Goal: Task Accomplishment & Management: Manage account settings

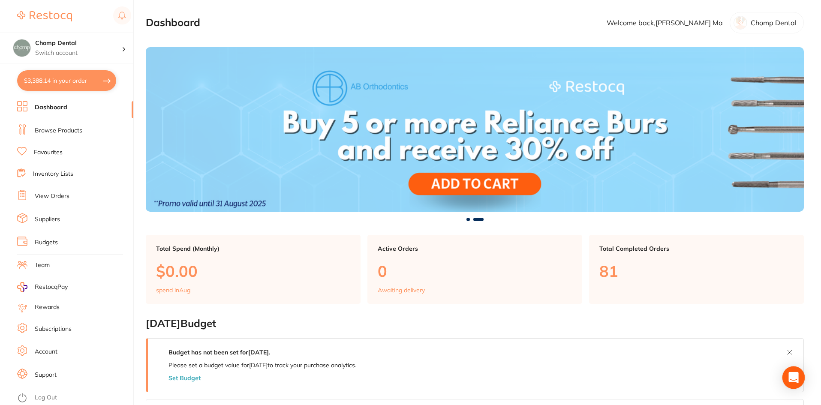
click at [789, 381] on icon "Open Intercom Messenger" at bounding box center [793, 377] width 11 height 11
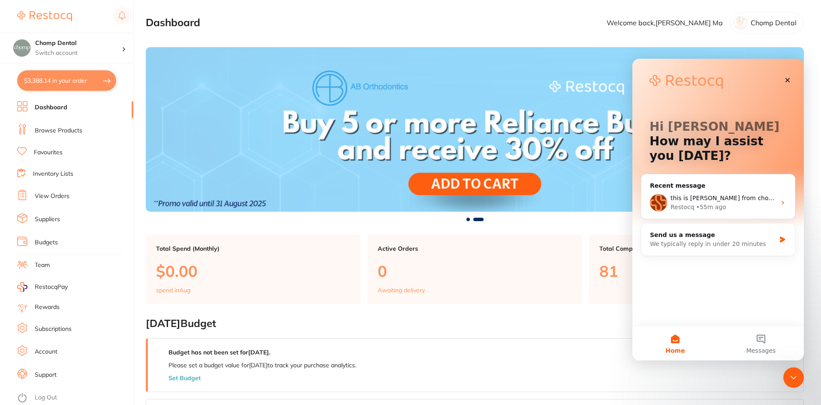
click at [605, 327] on h2 "[DATE] Budget" at bounding box center [475, 324] width 658 height 12
click at [421, 218] on div at bounding box center [475, 219] width 658 height 3
click at [138, 178] on div "$3,388.14 Chomp Dental Switch account Chomp Dental $3,388.14 in your order Dash…" at bounding box center [410, 202] width 821 height 405
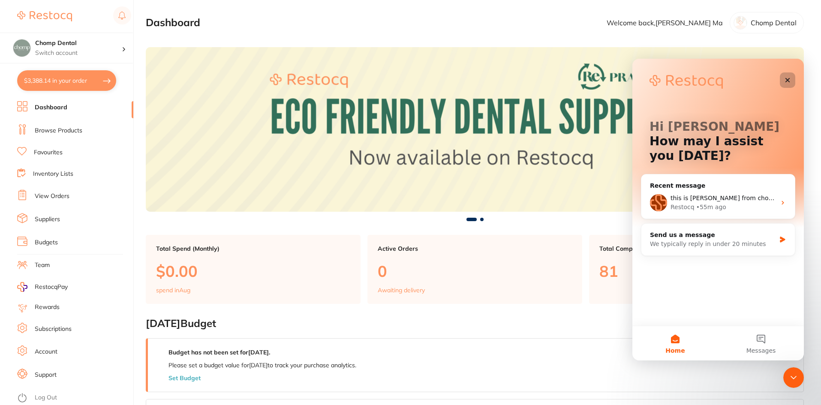
click at [790, 80] on icon "Close" at bounding box center [788, 80] width 7 height 7
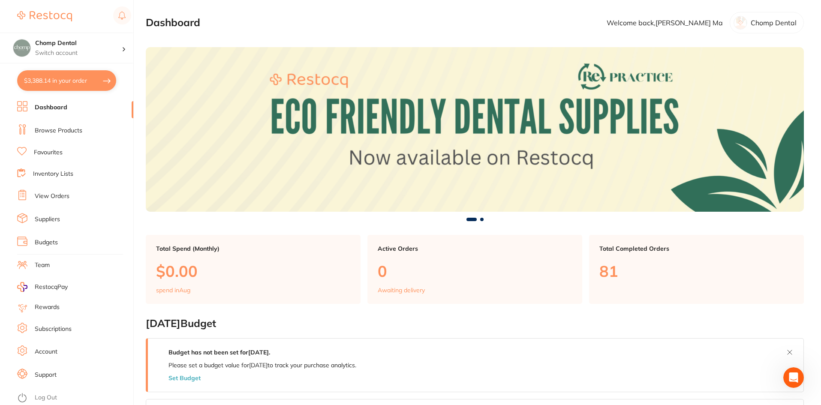
click at [93, 81] on button "$3,388.14 in your order" at bounding box center [66, 80] width 99 height 21
checkbox input "true"
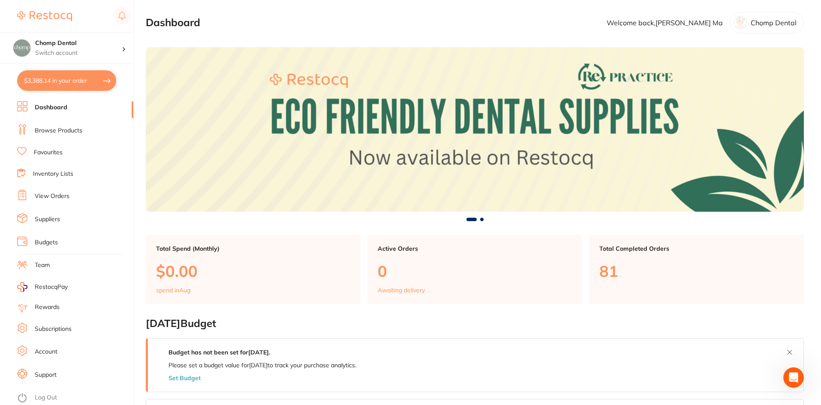
checkbox input "true"
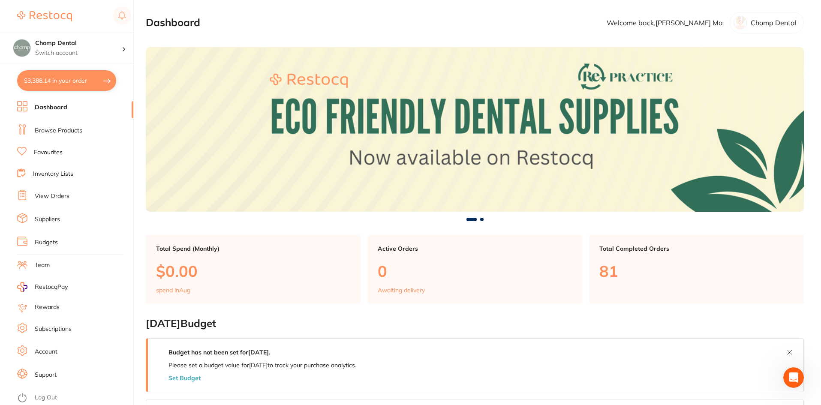
checkbox input "true"
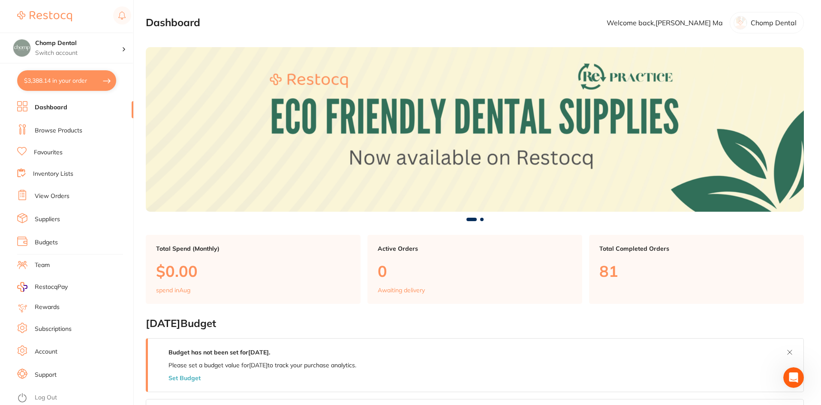
checkbox input "true"
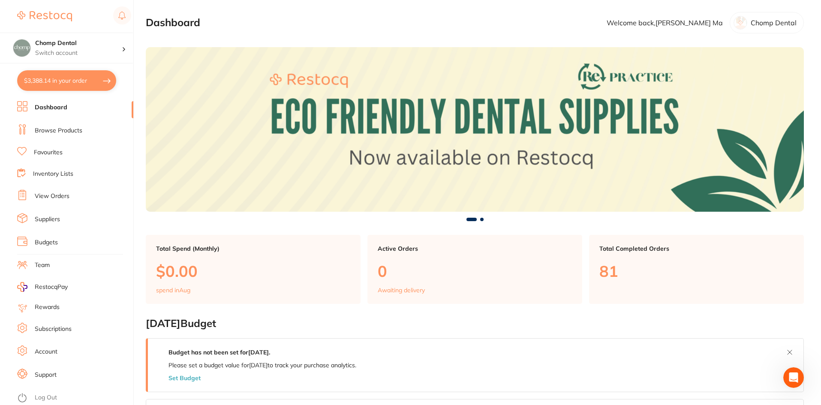
checkbox input "true"
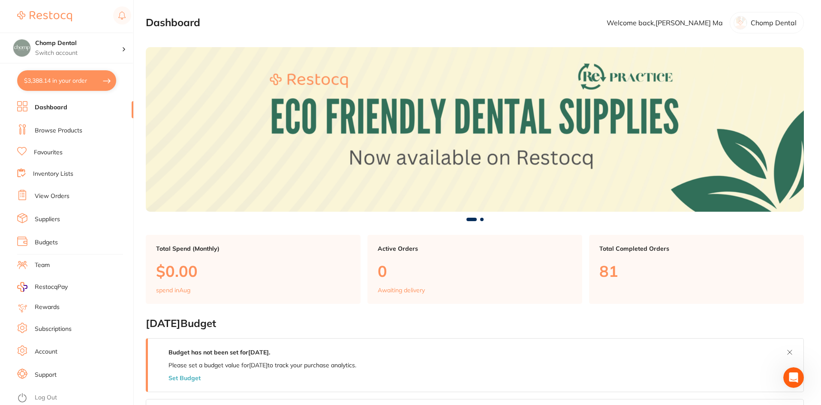
checkbox input "true"
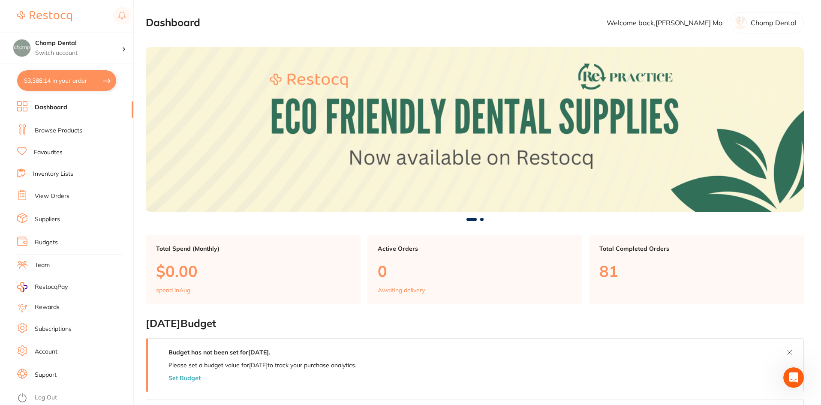
checkbox input "true"
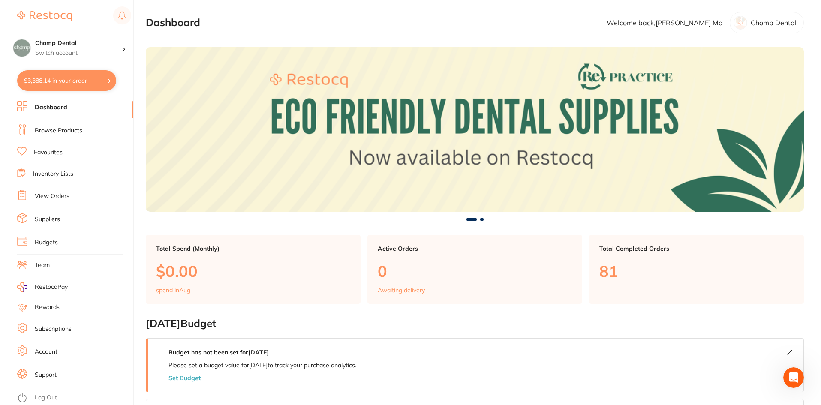
checkbox input "true"
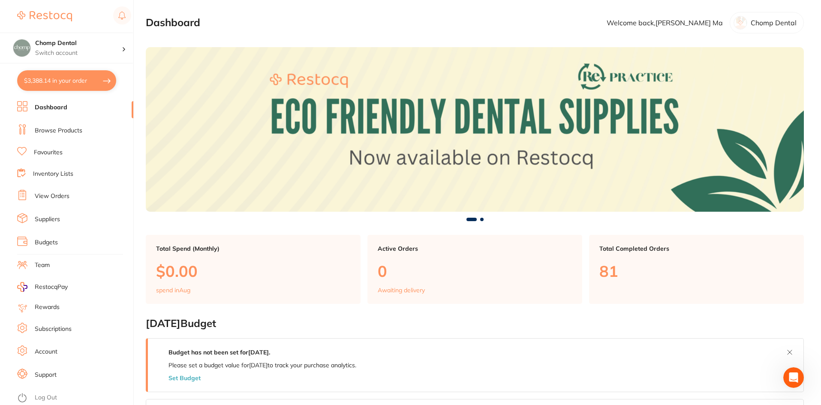
checkbox input "true"
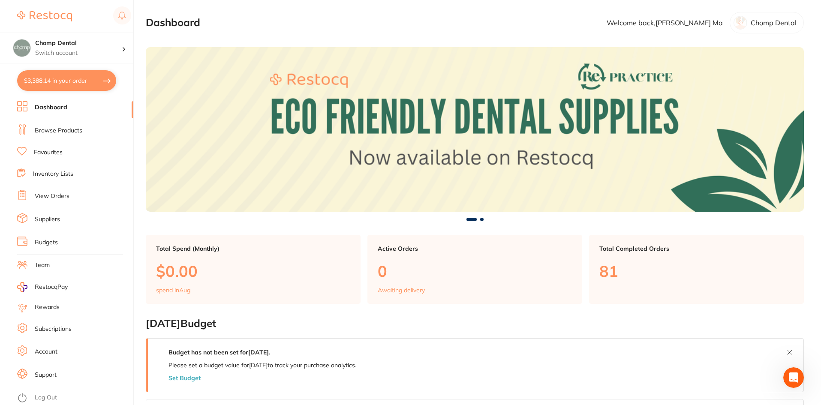
checkbox input "true"
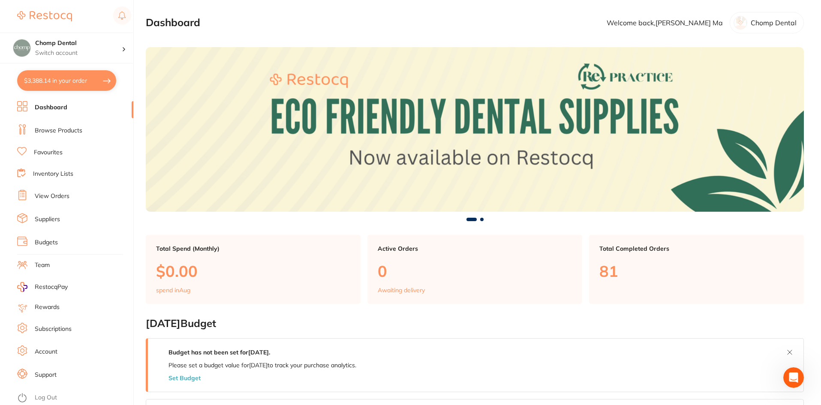
checkbox input "true"
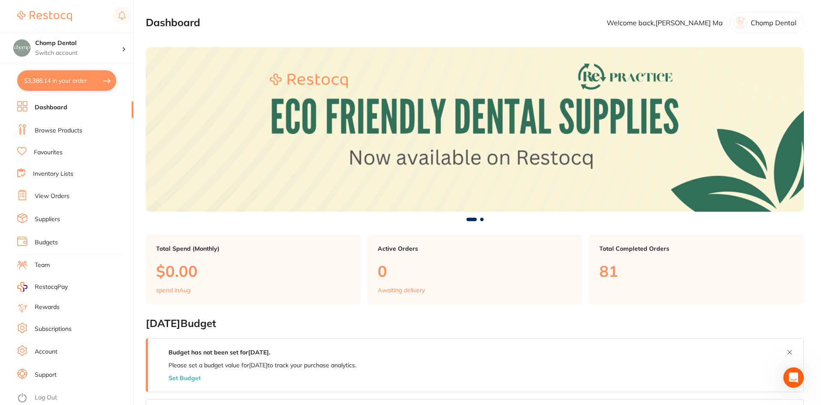
checkbox input "true"
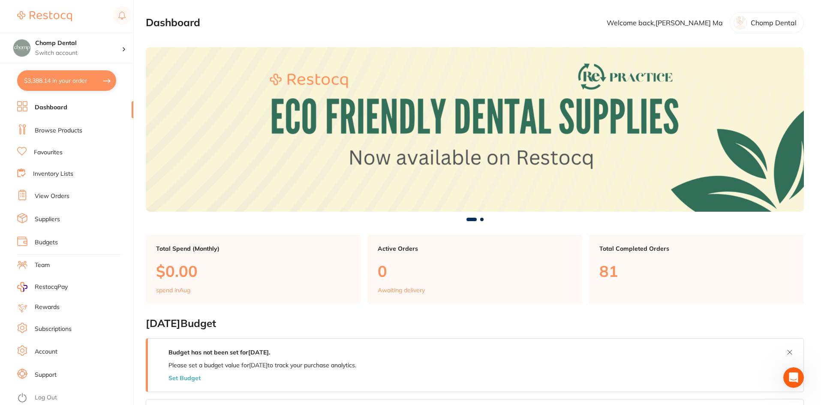
checkbox input "true"
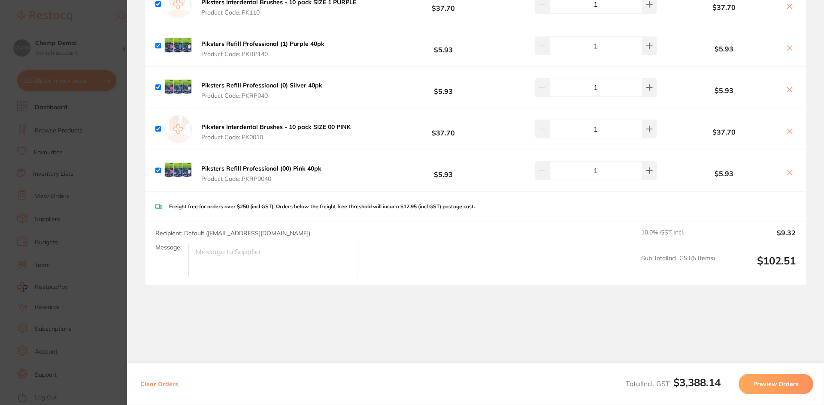
scroll to position [2759, 0]
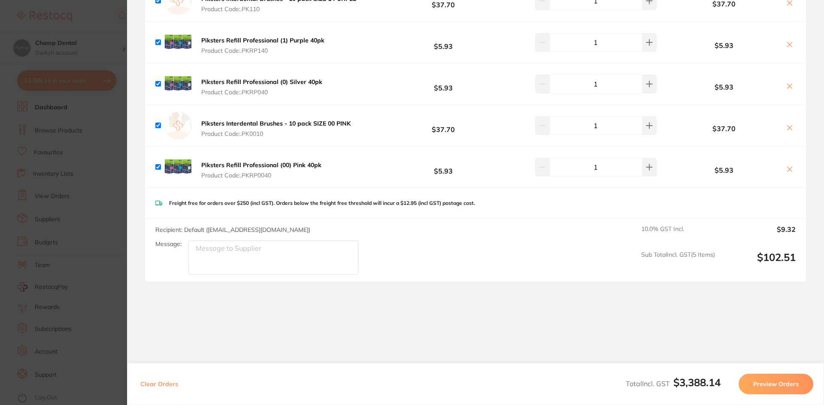
click at [101, 138] on section "Update RRP Set your pre negotiated price for this item. Item Agreed RRP (excl. …" at bounding box center [412, 202] width 824 height 405
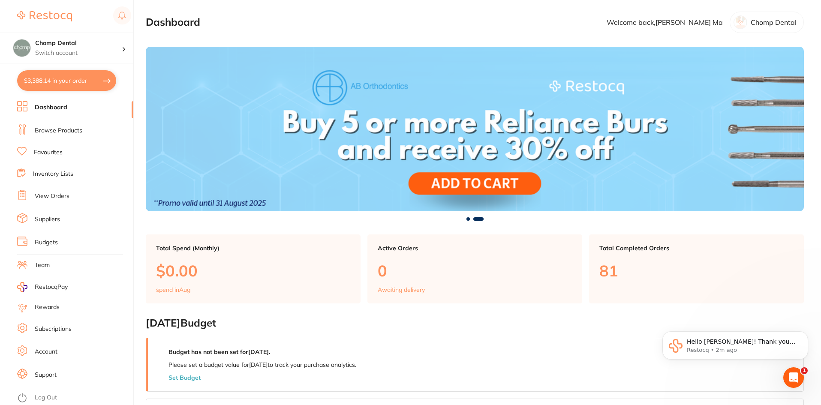
scroll to position [0, 0]
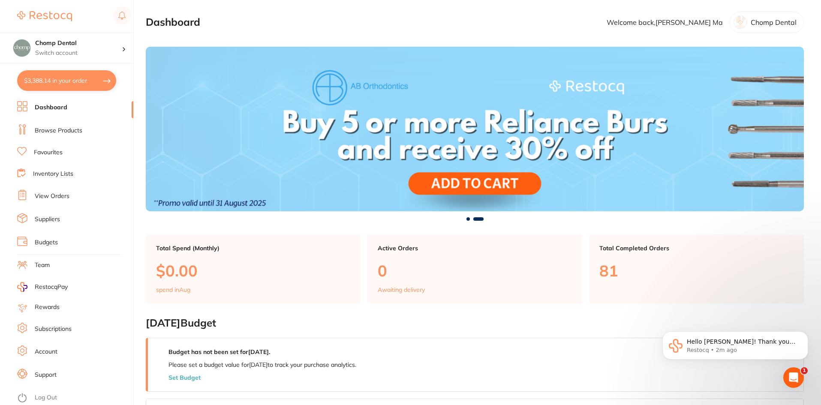
click at [87, 82] on button "$3,388.14 in your order" at bounding box center [66, 80] width 99 height 21
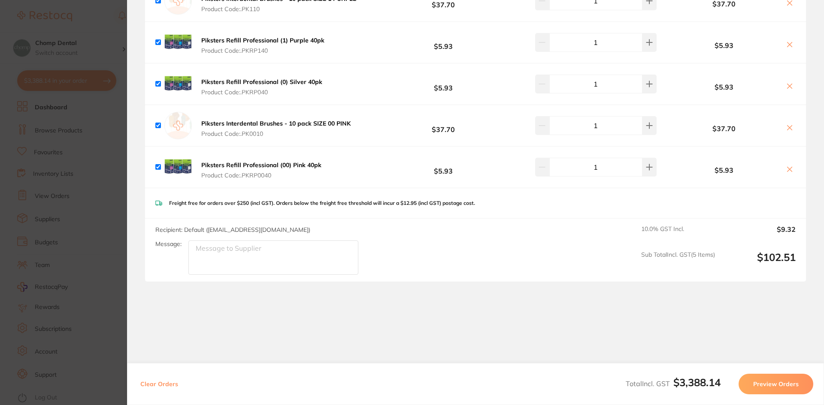
click at [89, 169] on section "Update RRP Set your pre negotiated price for this item. Item Agreed RRP (excl. …" at bounding box center [412, 202] width 824 height 405
